Goal: Information Seeking & Learning: Check status

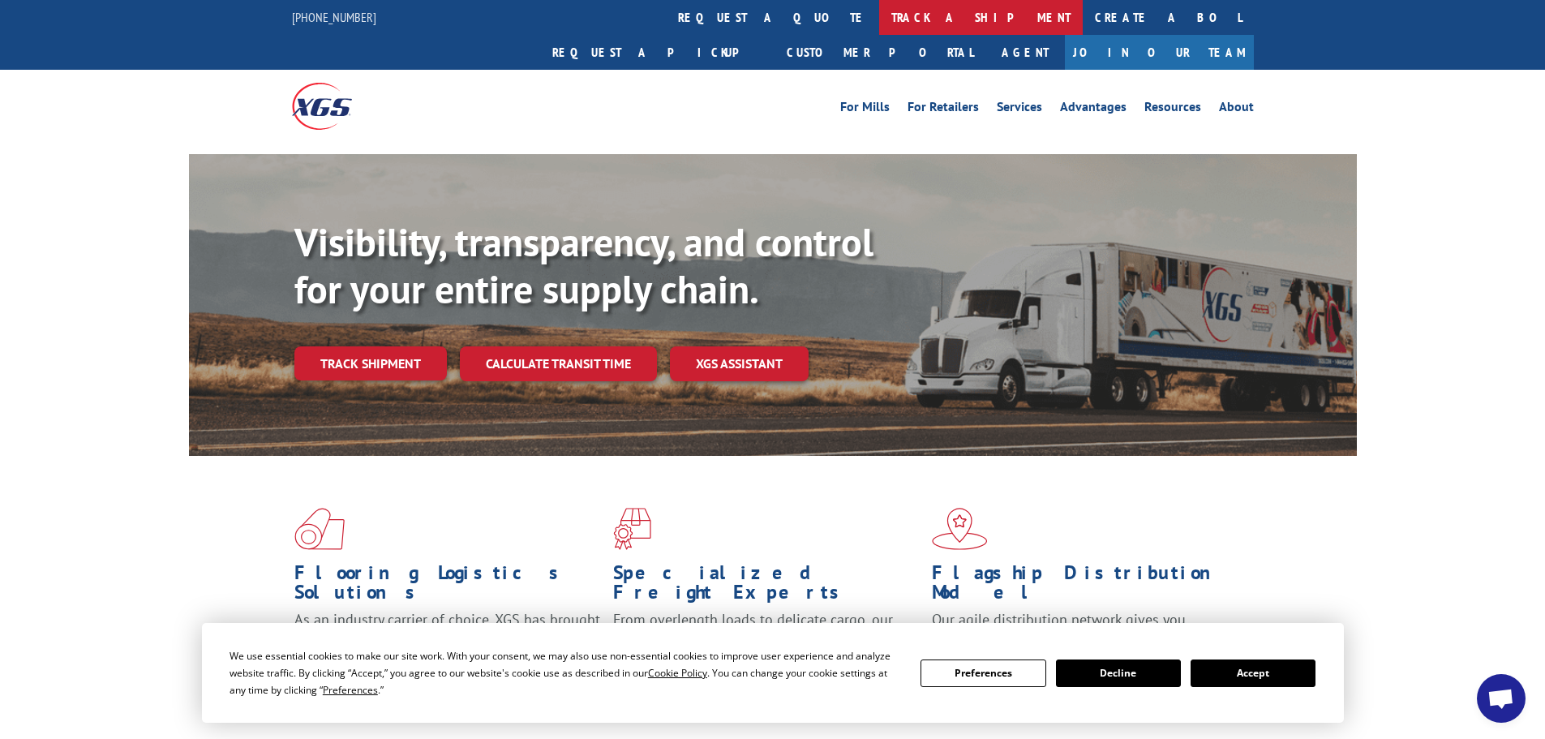
click at [879, 27] on link "track a shipment" at bounding box center [981, 17] width 204 height 35
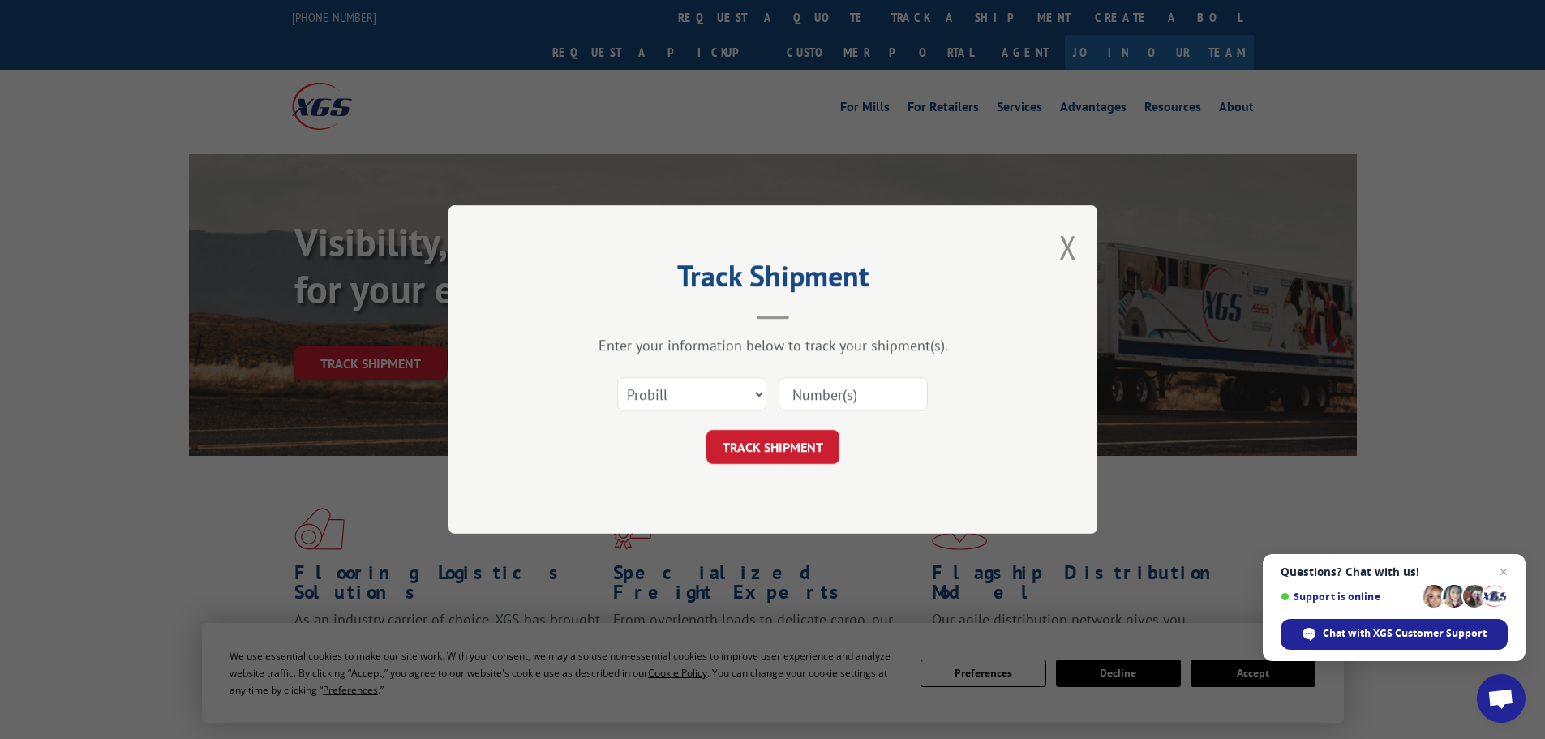
click at [682, 370] on div "Select category... Probill BOL PO" at bounding box center [773, 394] width 487 height 54
click at [681, 401] on select "Select category... Probill BOL PO" at bounding box center [691, 394] width 149 height 34
select select "bol"
click at [617, 377] on select "Select category... Probill BOL PO" at bounding box center [691, 394] width 149 height 34
click at [834, 384] on input at bounding box center [853, 394] width 149 height 34
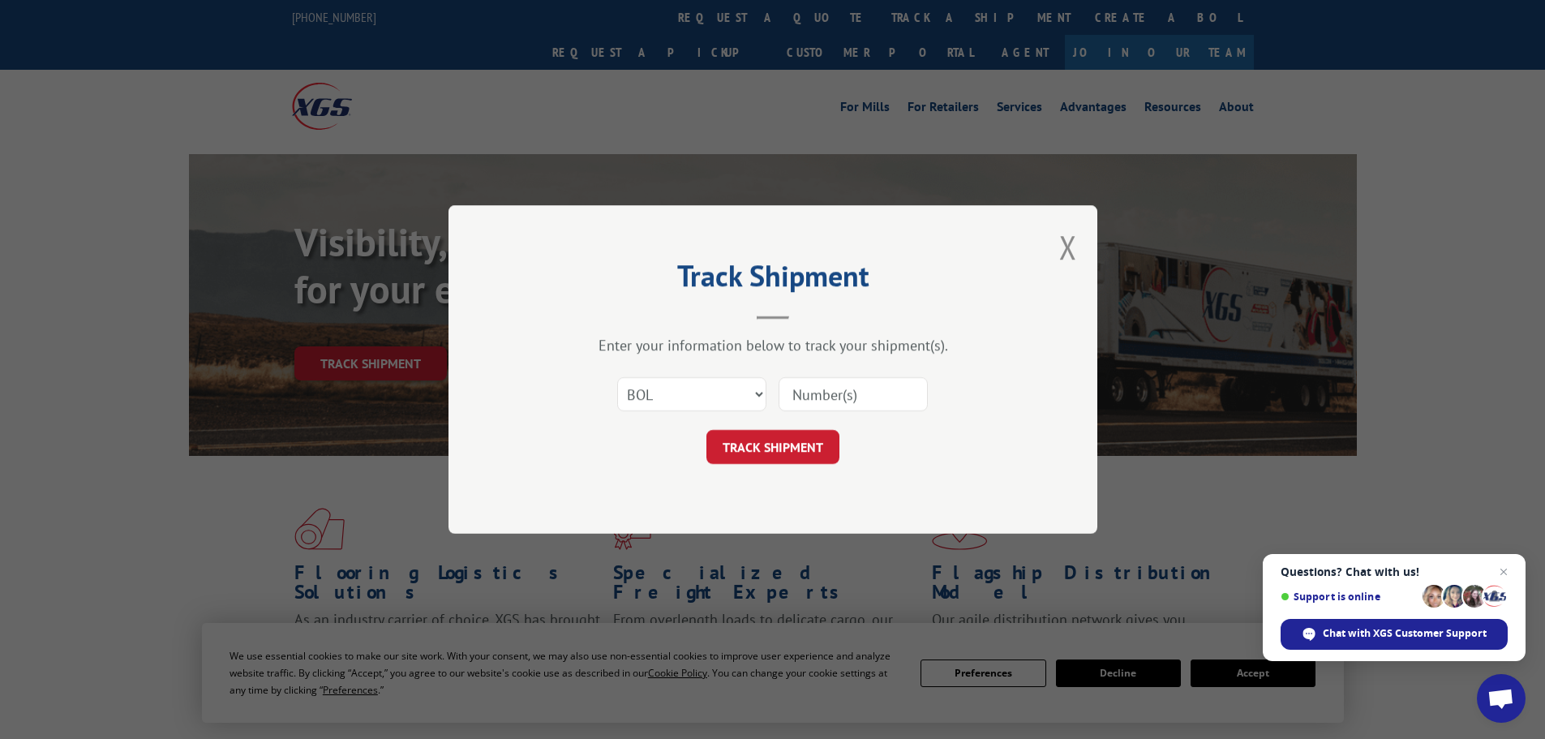
paste input "7080087"
type input "7080087"
click at [782, 453] on button "TRACK SHIPMENT" at bounding box center [772, 447] width 133 height 34
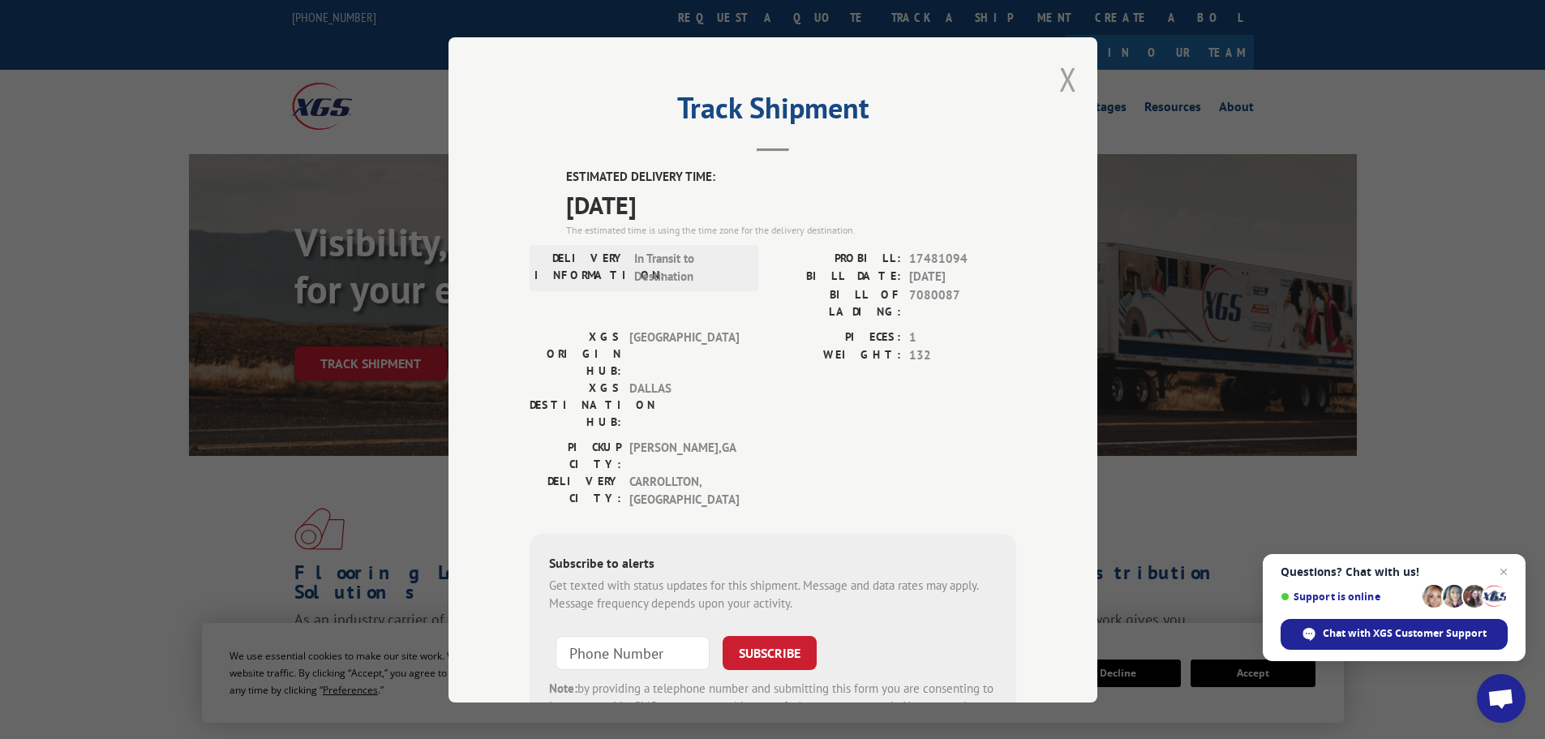
click at [1067, 98] on button "Close modal" at bounding box center [1068, 79] width 18 height 43
